Goal: Download file/media

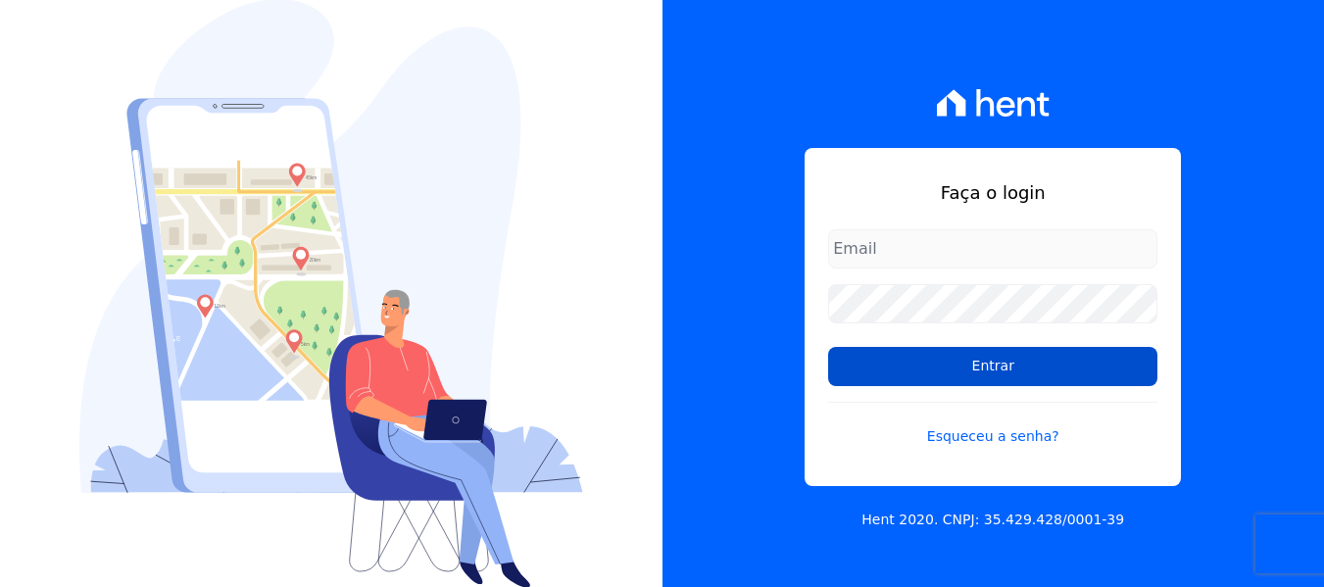
type input "[PERSON_NAME][EMAIL_ADDRESS][DOMAIN_NAME]"
click at [902, 361] on input "Entrar" at bounding box center [992, 366] width 329 height 39
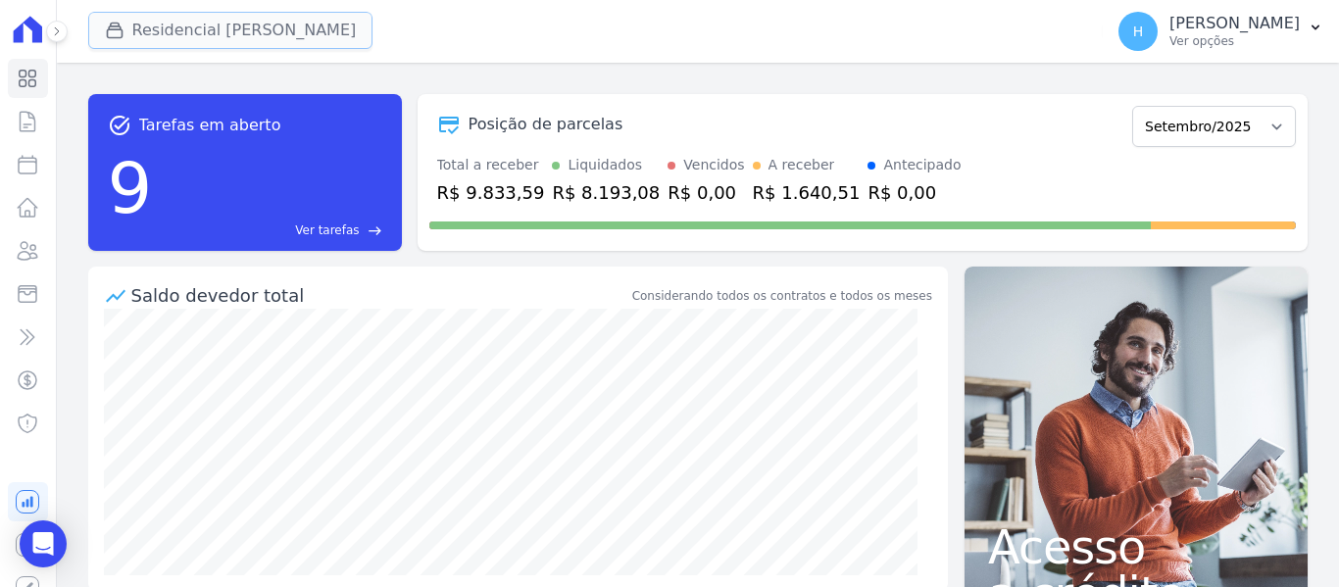
click at [216, 35] on button "Residencial [PERSON_NAME]" at bounding box center [230, 30] width 285 height 37
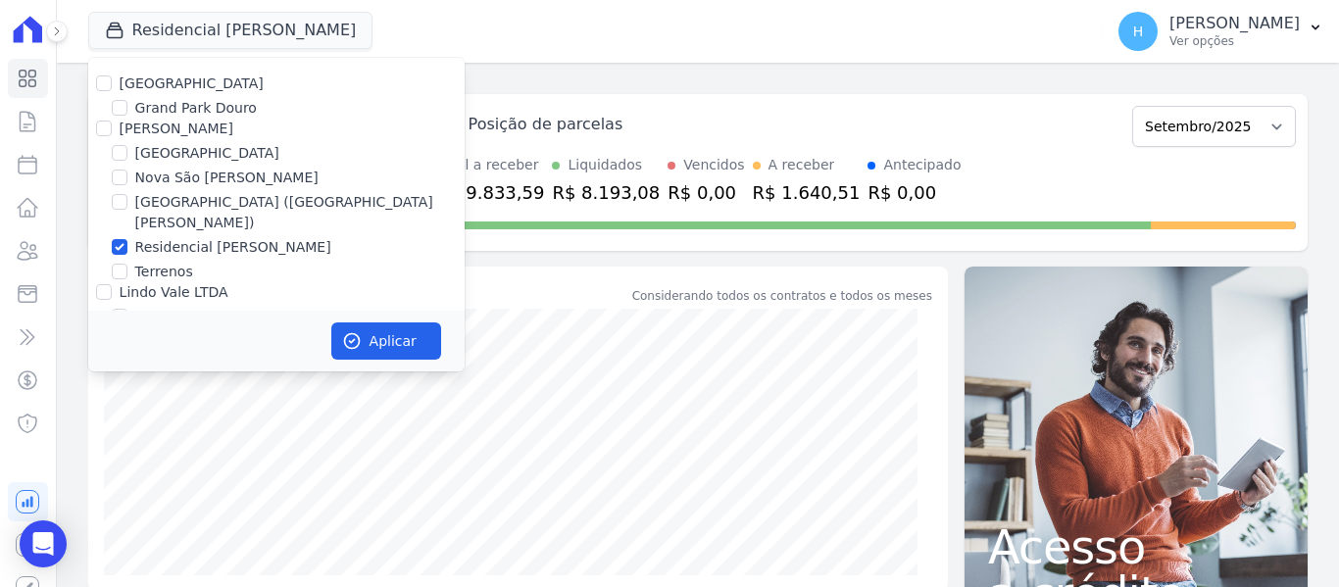
click at [122, 76] on label "[GEOGRAPHIC_DATA]" at bounding box center [192, 83] width 144 height 16
click at [112, 76] on input "[GEOGRAPHIC_DATA]" at bounding box center [104, 83] width 16 height 16
checkbox input "true"
click at [103, 134] on input "[PERSON_NAME]" at bounding box center [104, 129] width 16 height 16
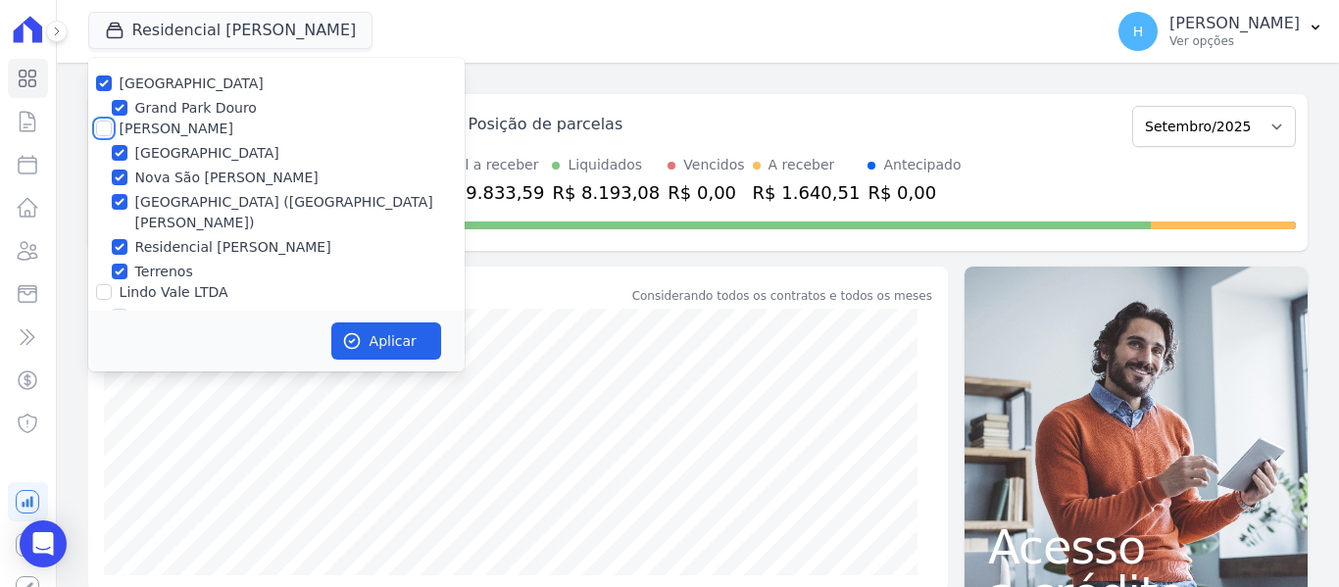
checkbox input "true"
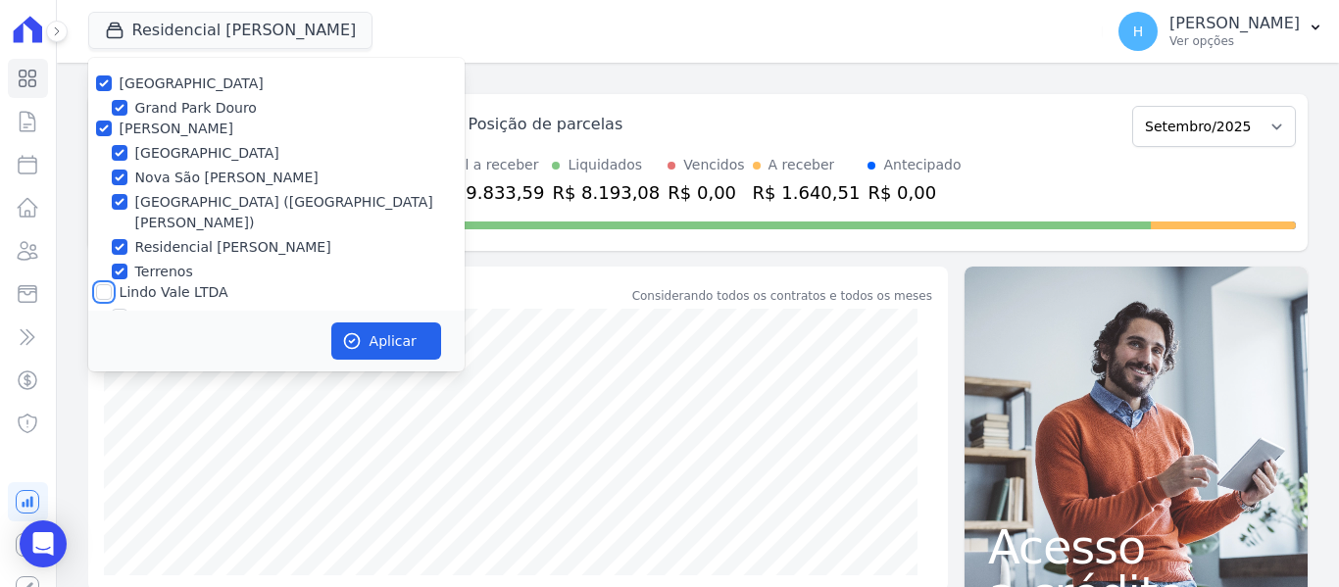
click at [105, 284] on input "Lindo Vale LTDA" at bounding box center [104, 292] width 16 height 16
checkbox input "true"
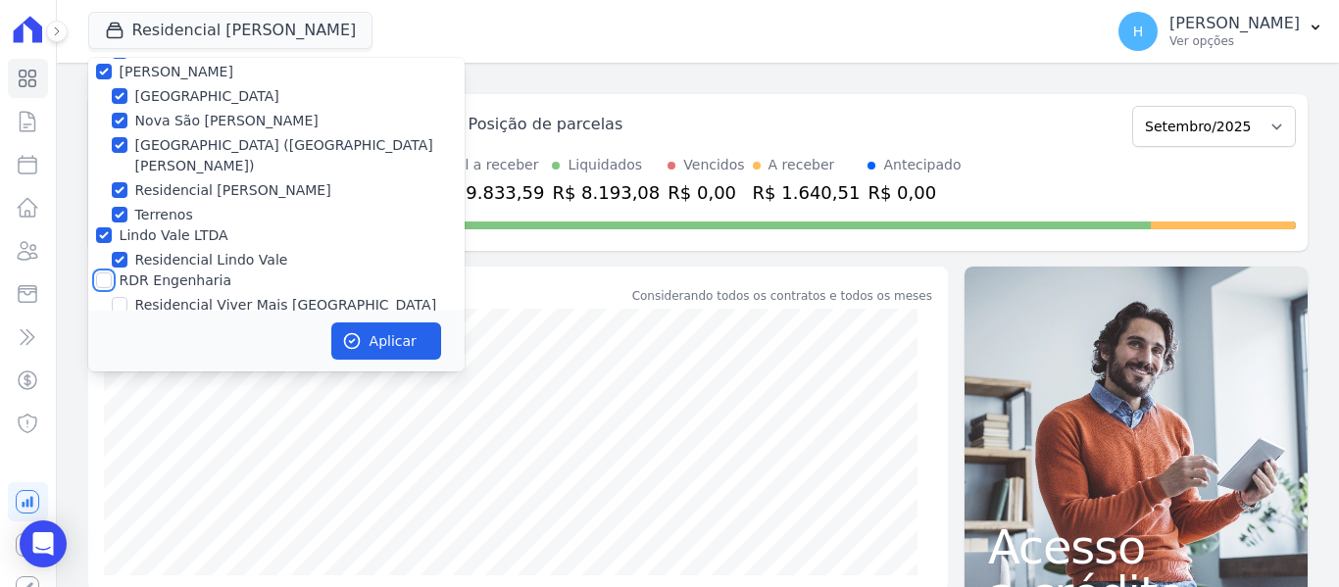
click at [111, 272] on input "RDR Engenharia" at bounding box center [104, 280] width 16 height 16
checkbox input "true"
click at [409, 342] on button "Aplicar" at bounding box center [386, 340] width 110 height 37
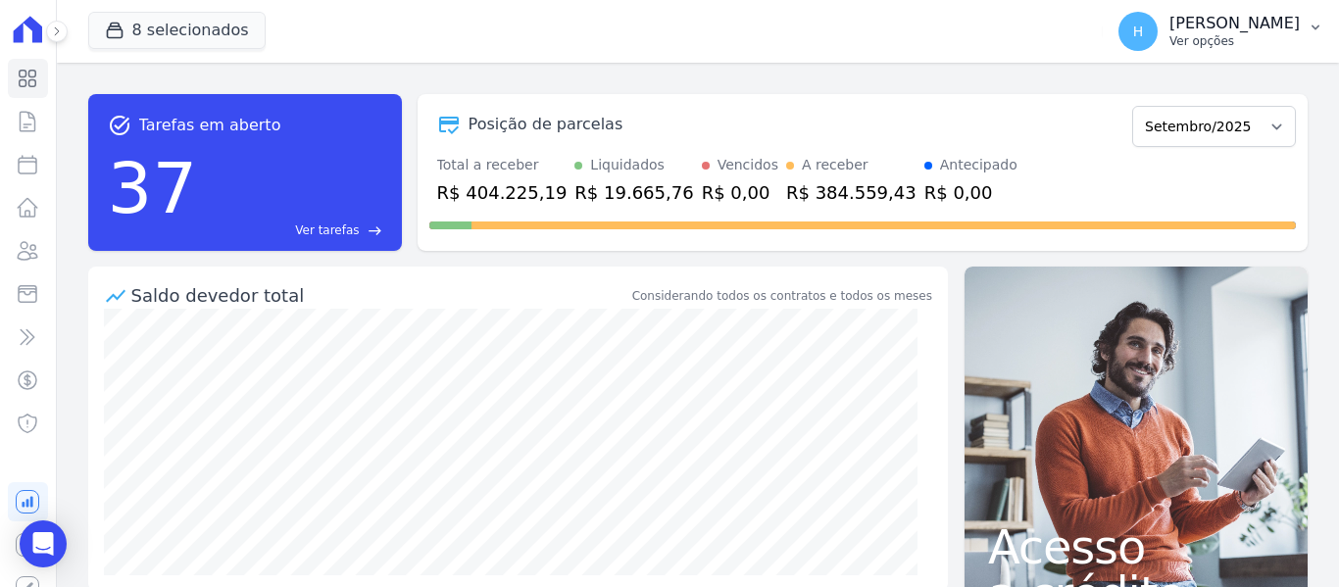
click at [1282, 30] on p "[PERSON_NAME]" at bounding box center [1234, 24] width 130 height 20
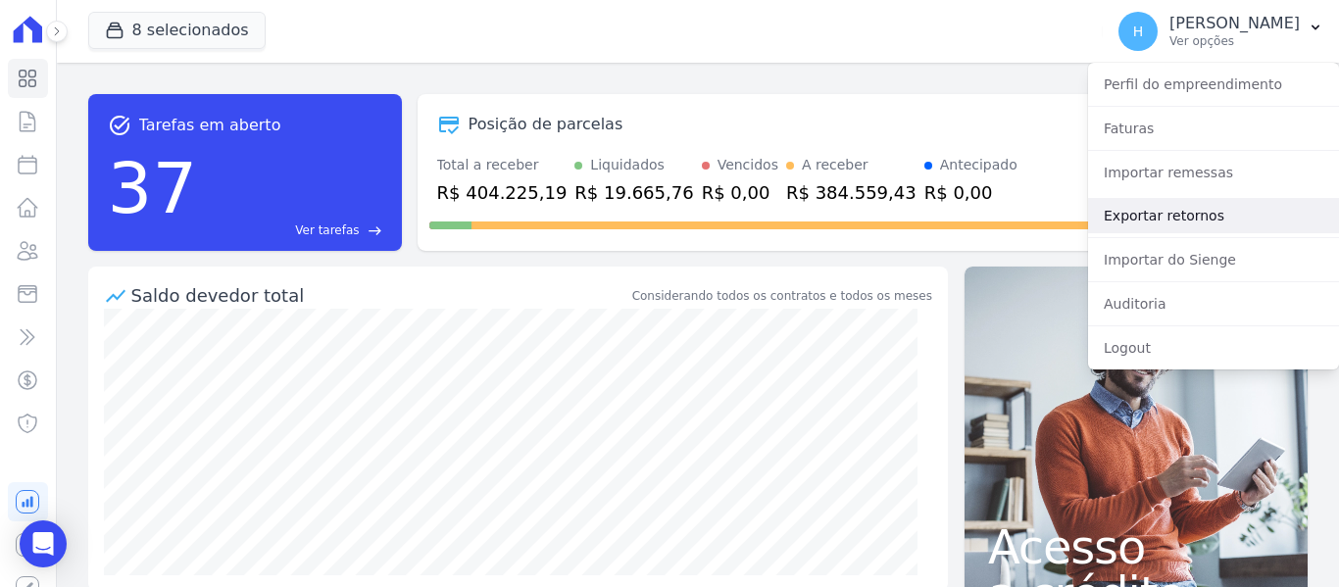
click at [1200, 213] on link "Exportar retornos" at bounding box center [1213, 215] width 251 height 35
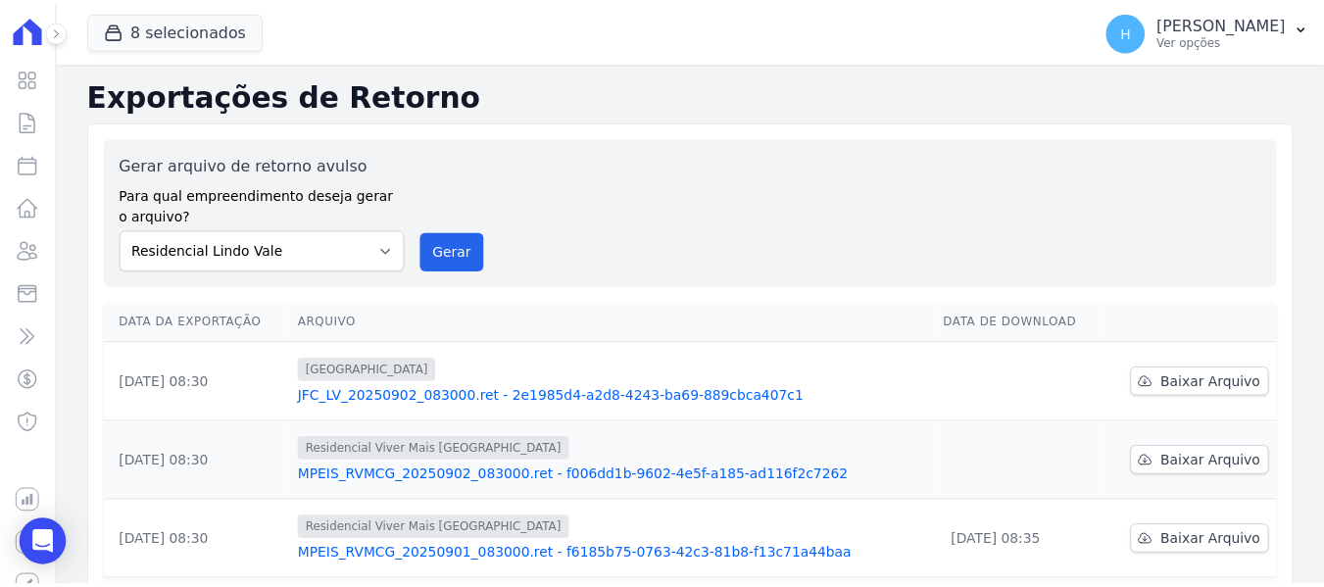
scroll to position [98, 0]
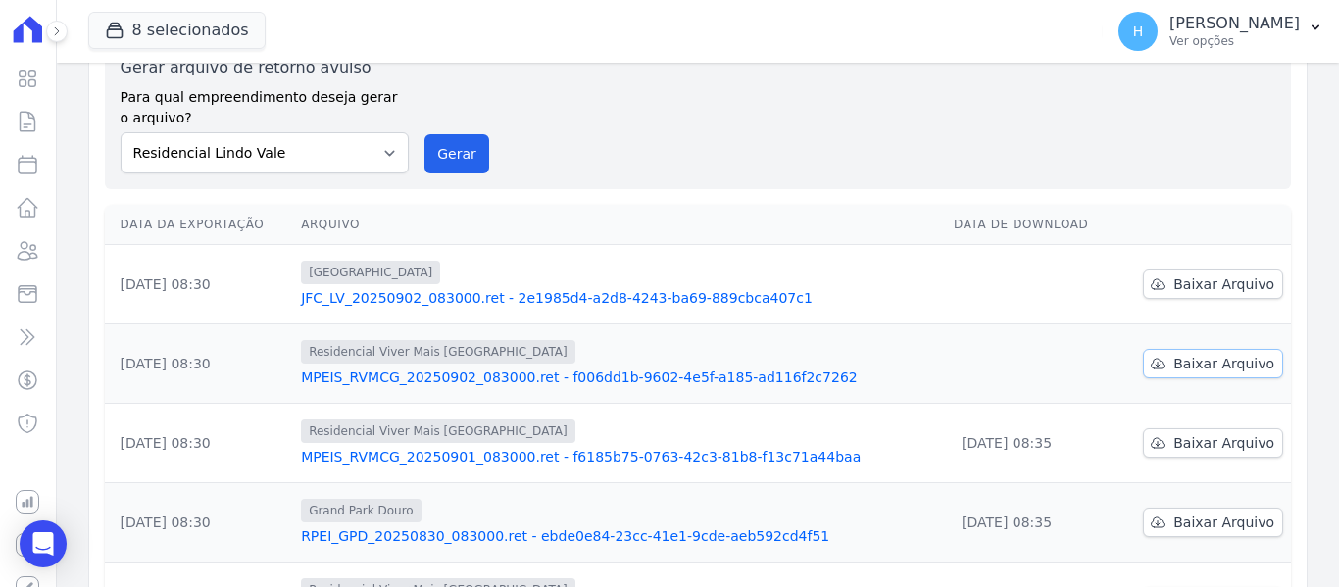
click at [1151, 368] on icon at bounding box center [1157, 364] width 13 height 10
click at [1155, 284] on icon at bounding box center [1158, 284] width 16 height 16
drag, startPoint x: 592, startPoint y: 364, endPoint x: 818, endPoint y: 360, distance: 226.4
click at [593, 365] on div "Residencial Viver Mais [GEOGRAPHIC_DATA] MPEIS_RVMCG_20250902_083000.ret - f006…" at bounding box center [619, 363] width 637 height 47
click at [839, 144] on div "Gerar arquivo de retorno avulso Para qual empreendimento deseja gerar o arquivo…" at bounding box center [698, 115] width 1154 height 118
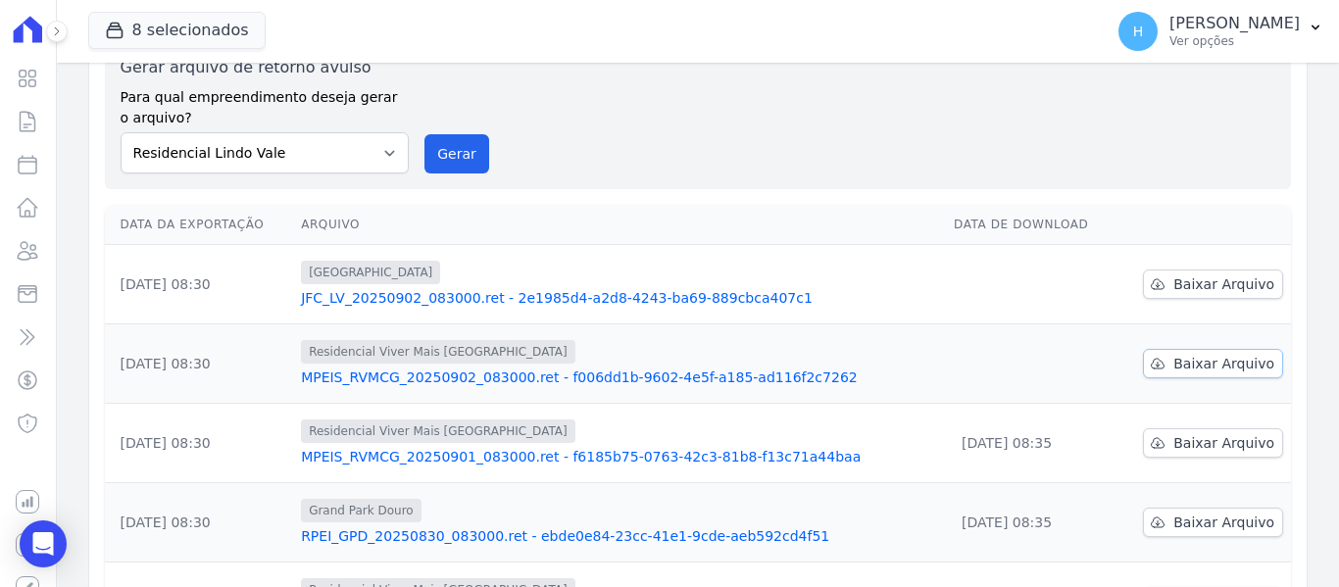
click at [1215, 374] on link "Baixar Arquivo" at bounding box center [1213, 363] width 140 height 29
click at [1297, 35] on p "Ver opções" at bounding box center [1234, 41] width 130 height 16
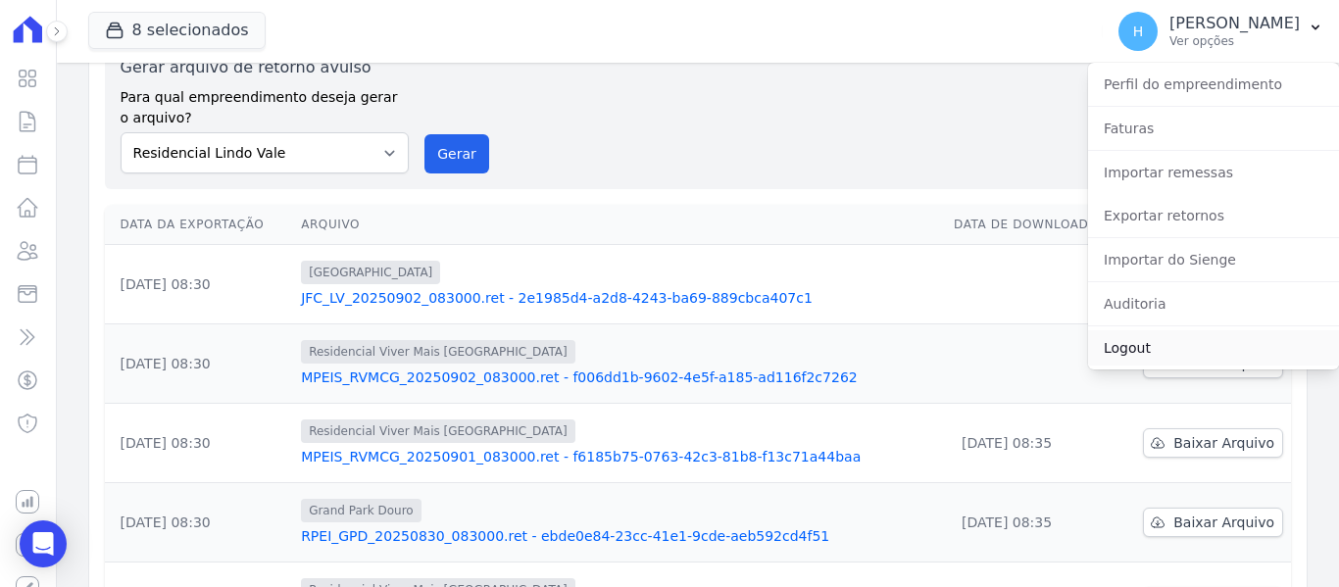
click at [1179, 334] on link "Logout" at bounding box center [1213, 347] width 251 height 35
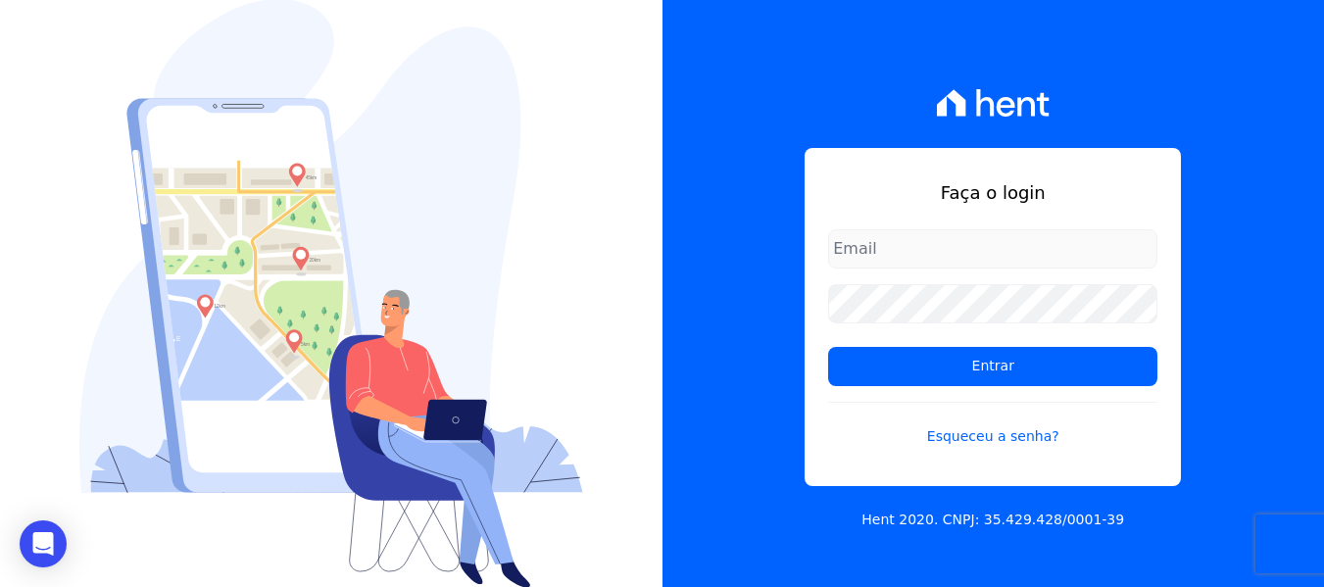
type input "[PERSON_NAME][EMAIL_ADDRESS][DOMAIN_NAME]"
